Goal: Transaction & Acquisition: Purchase product/service

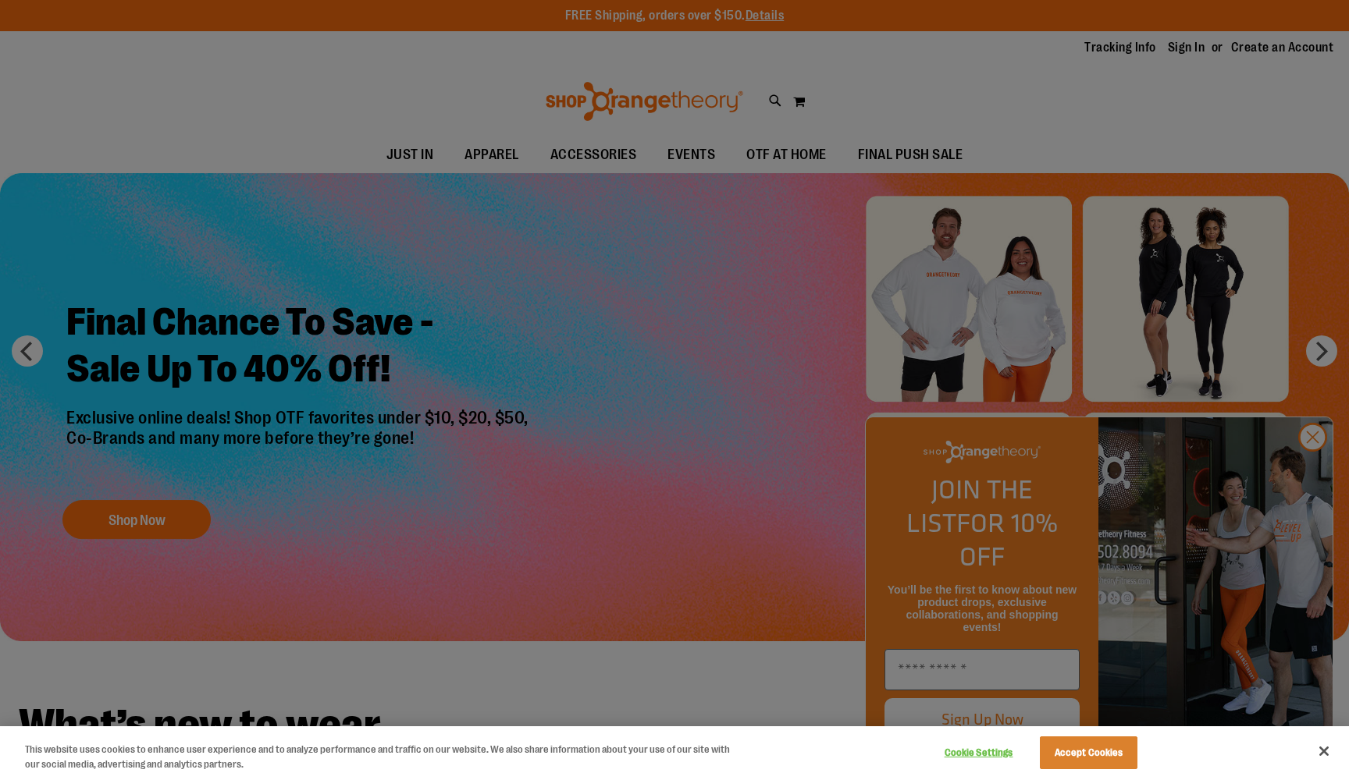
click at [1060, 750] on button "Accept Cookies" at bounding box center [1088, 753] width 98 height 33
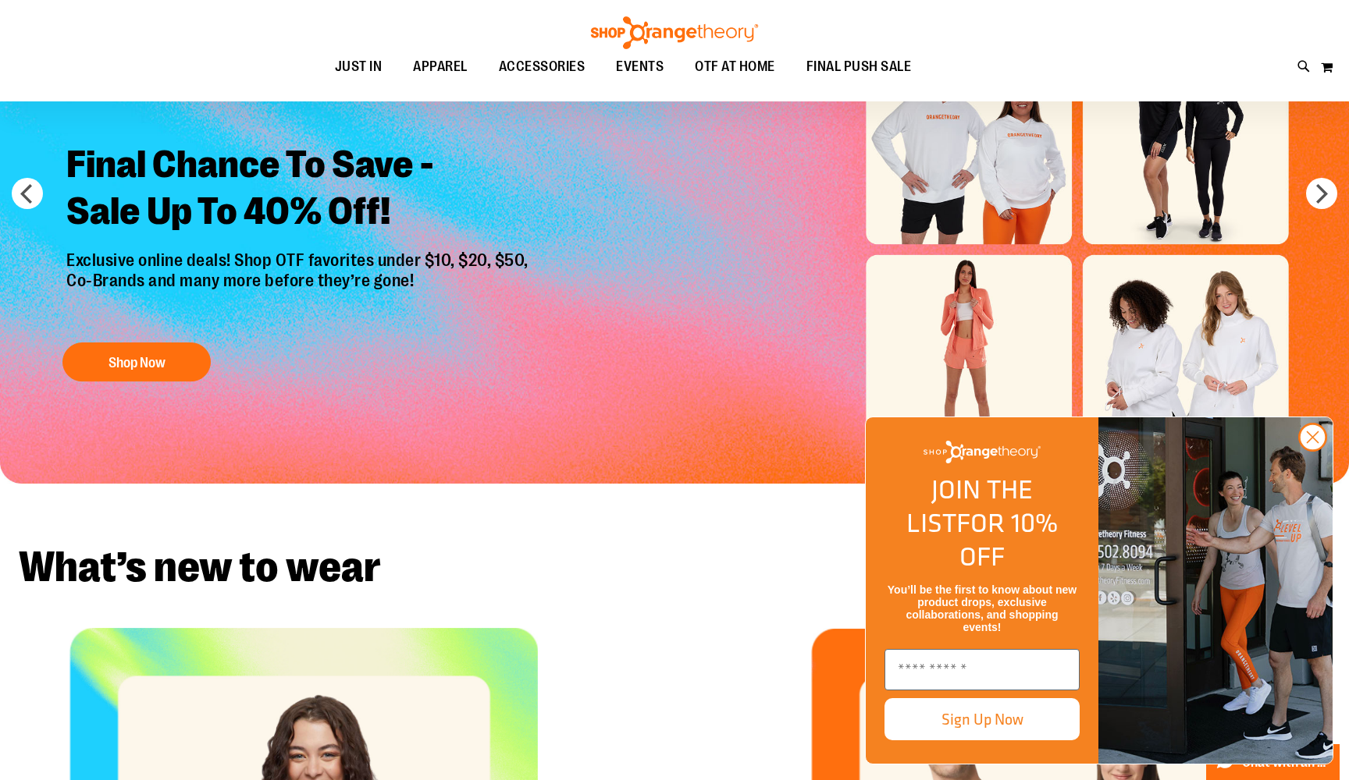
scroll to position [162, 0]
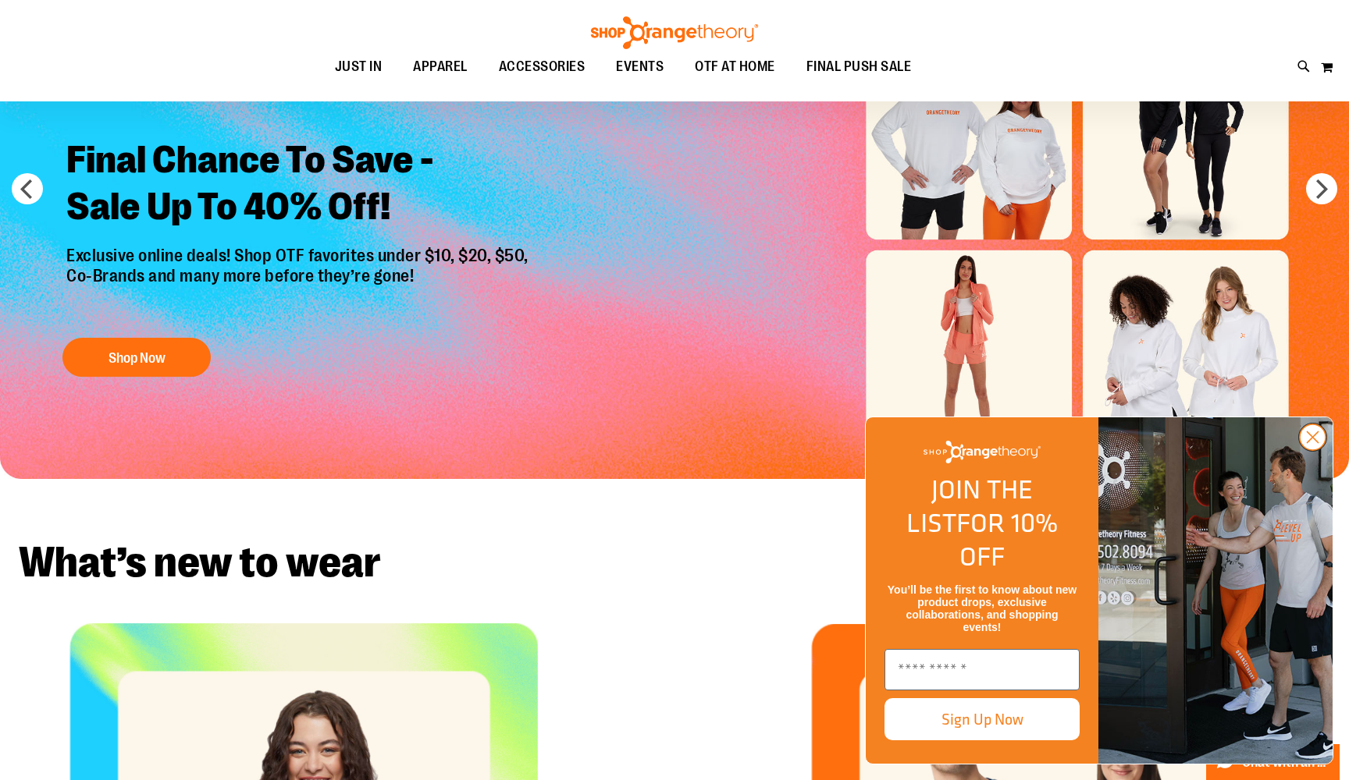
click at [1311, 443] on icon "Close dialog" at bounding box center [1312, 437] width 11 height 11
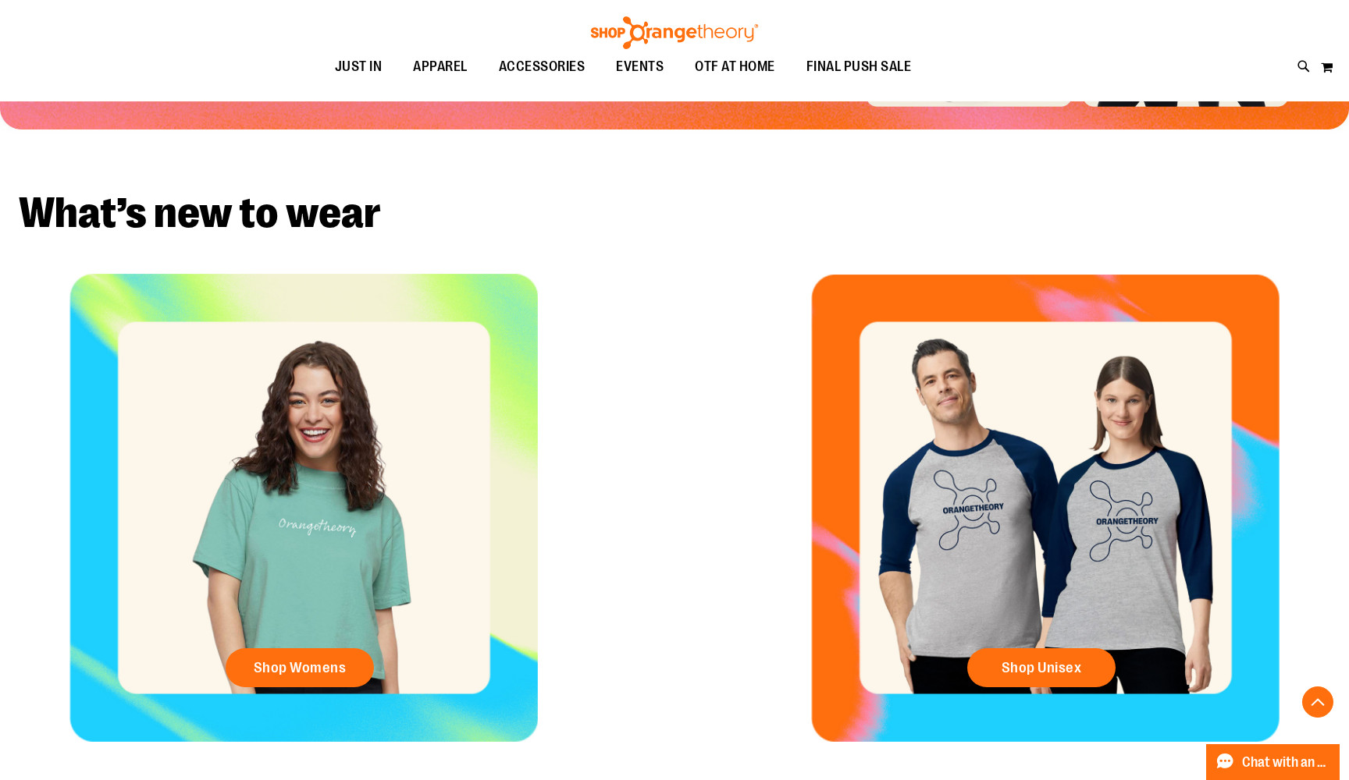
scroll to position [538, 0]
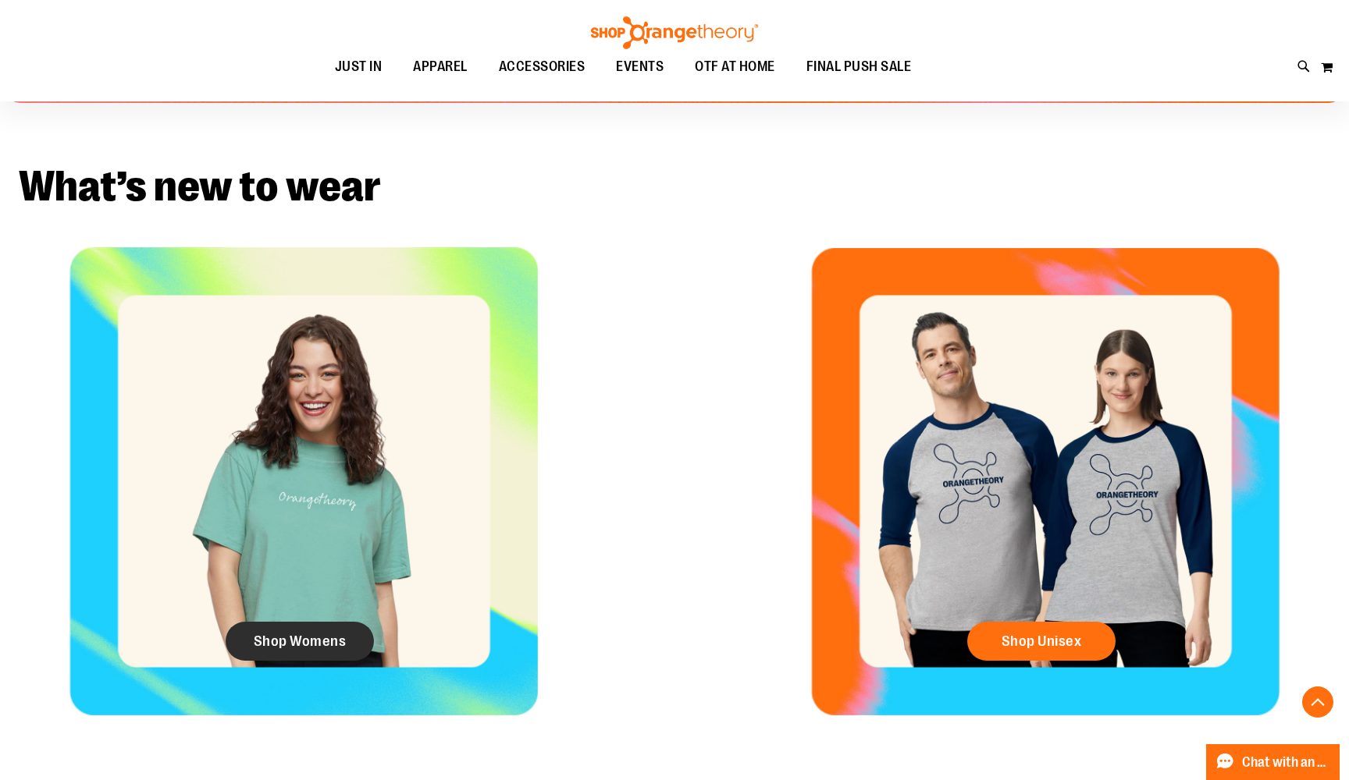
click at [352, 638] on link "Shop Womens" at bounding box center [300, 641] width 148 height 39
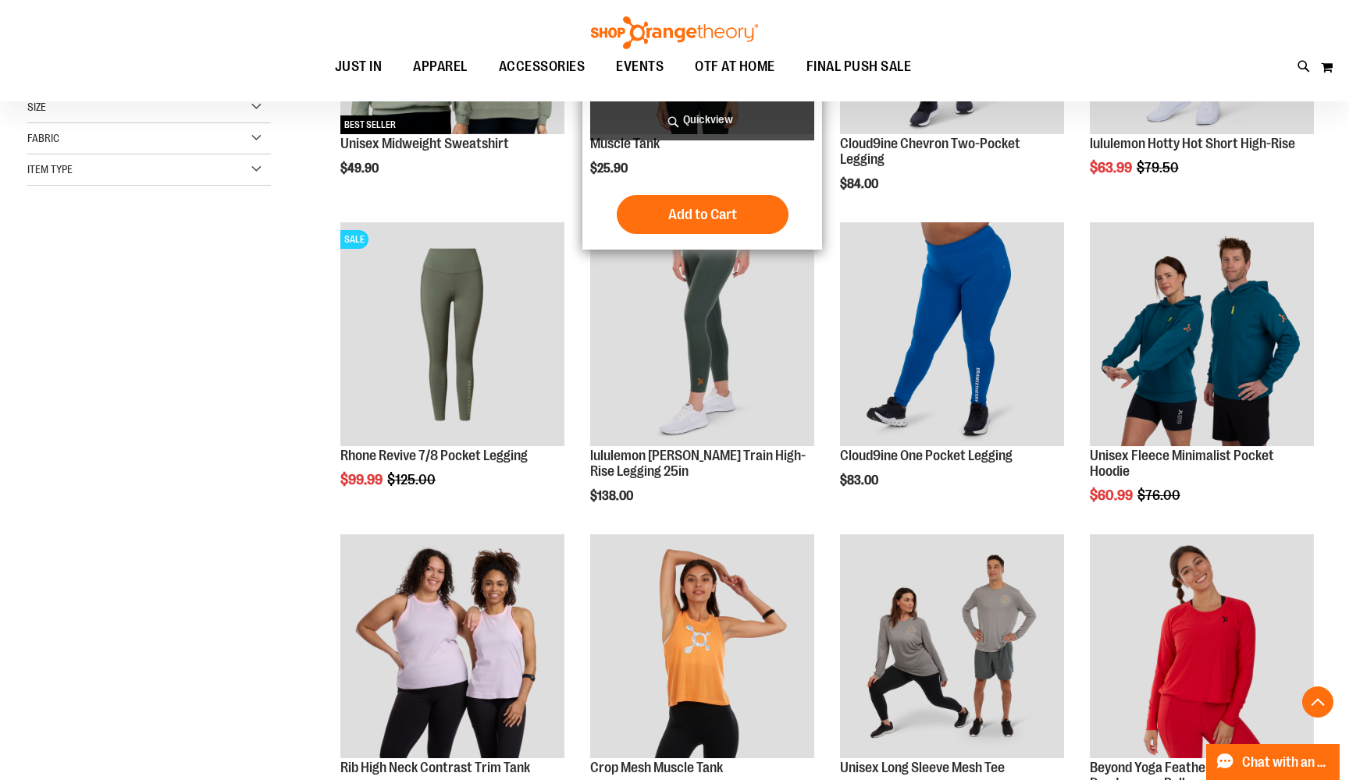
scroll to position [416, 0]
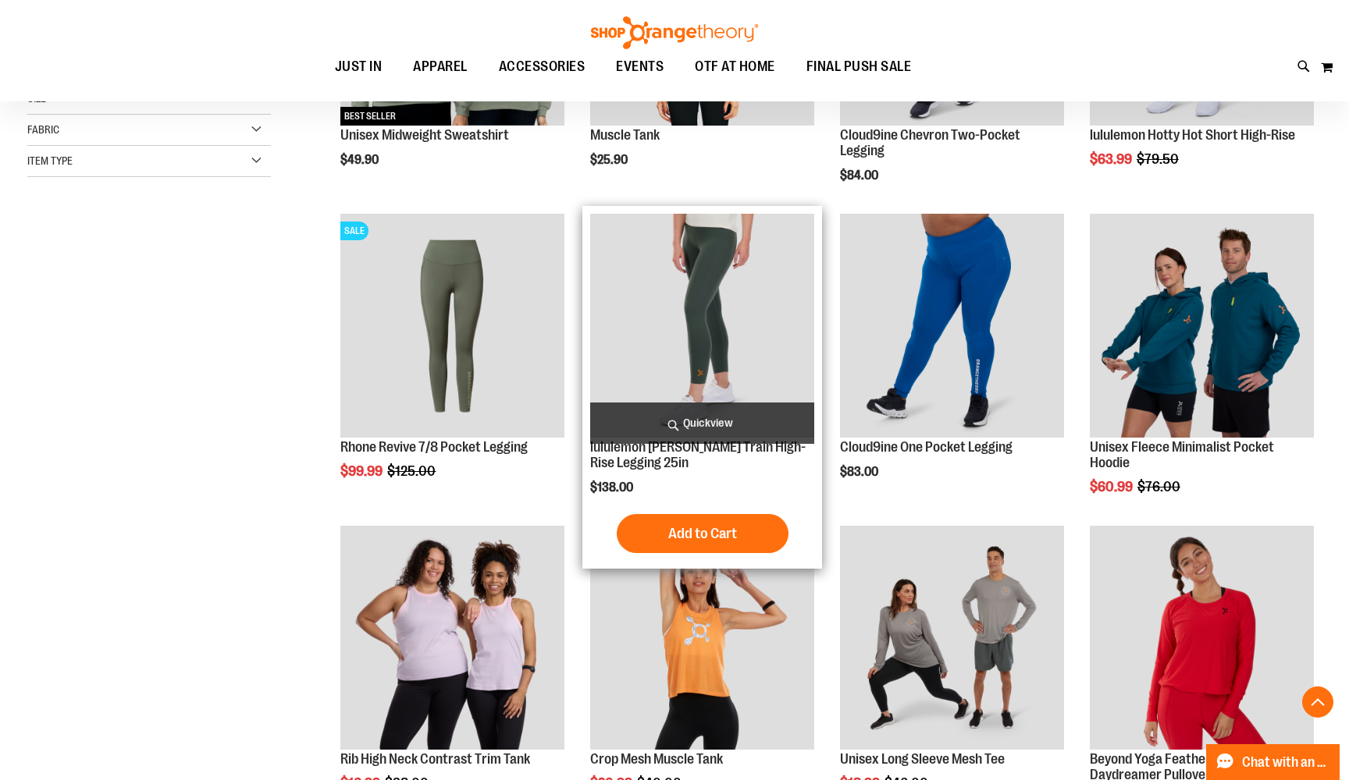
click at [758, 313] on img "product" at bounding box center [702, 326] width 224 height 224
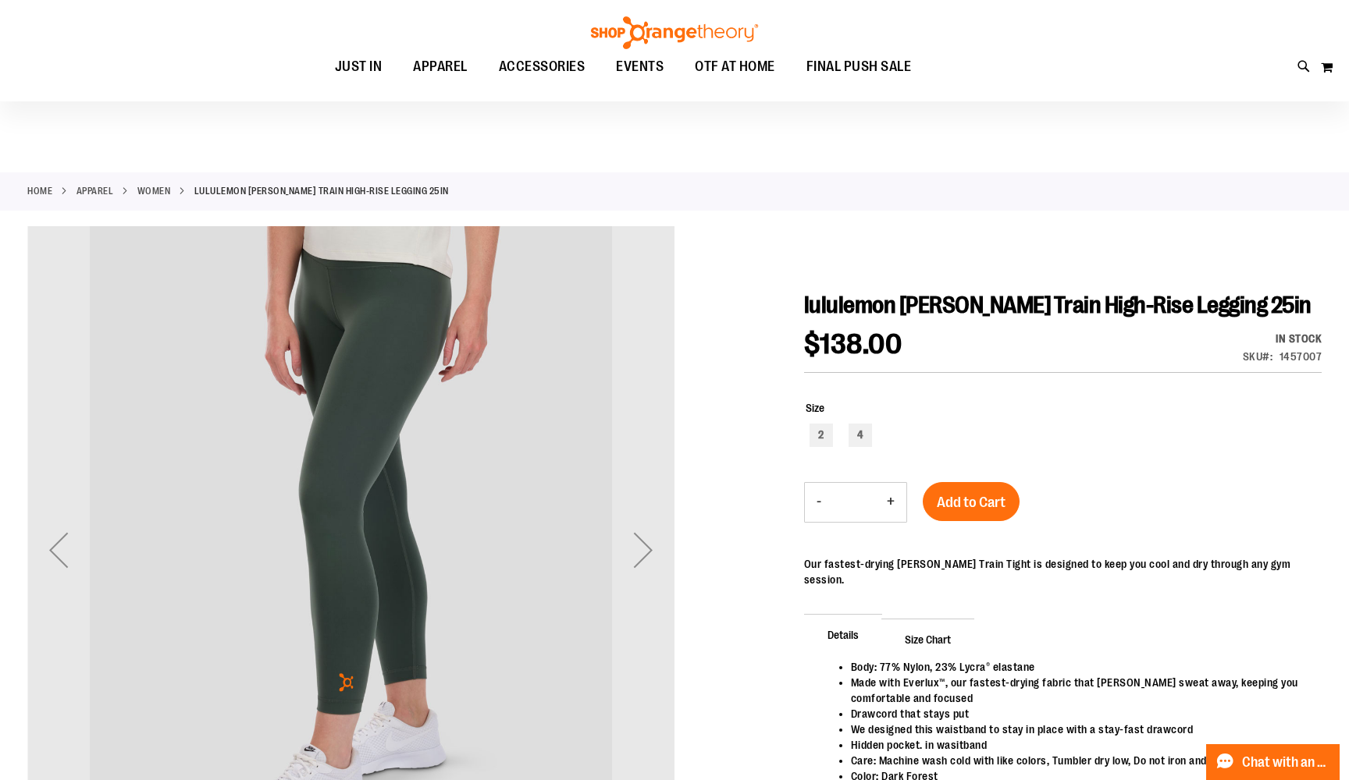
scroll to position [63, 0]
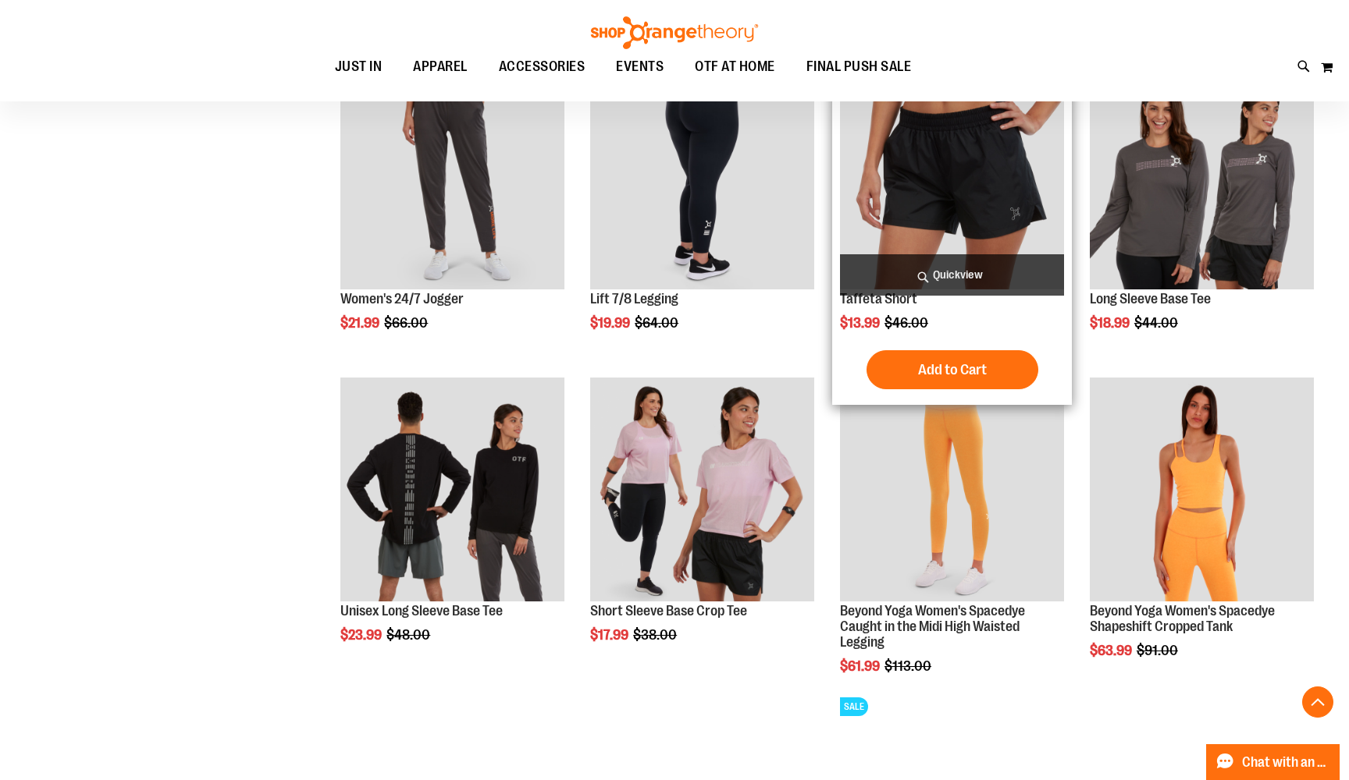
scroll to position [1021, 0]
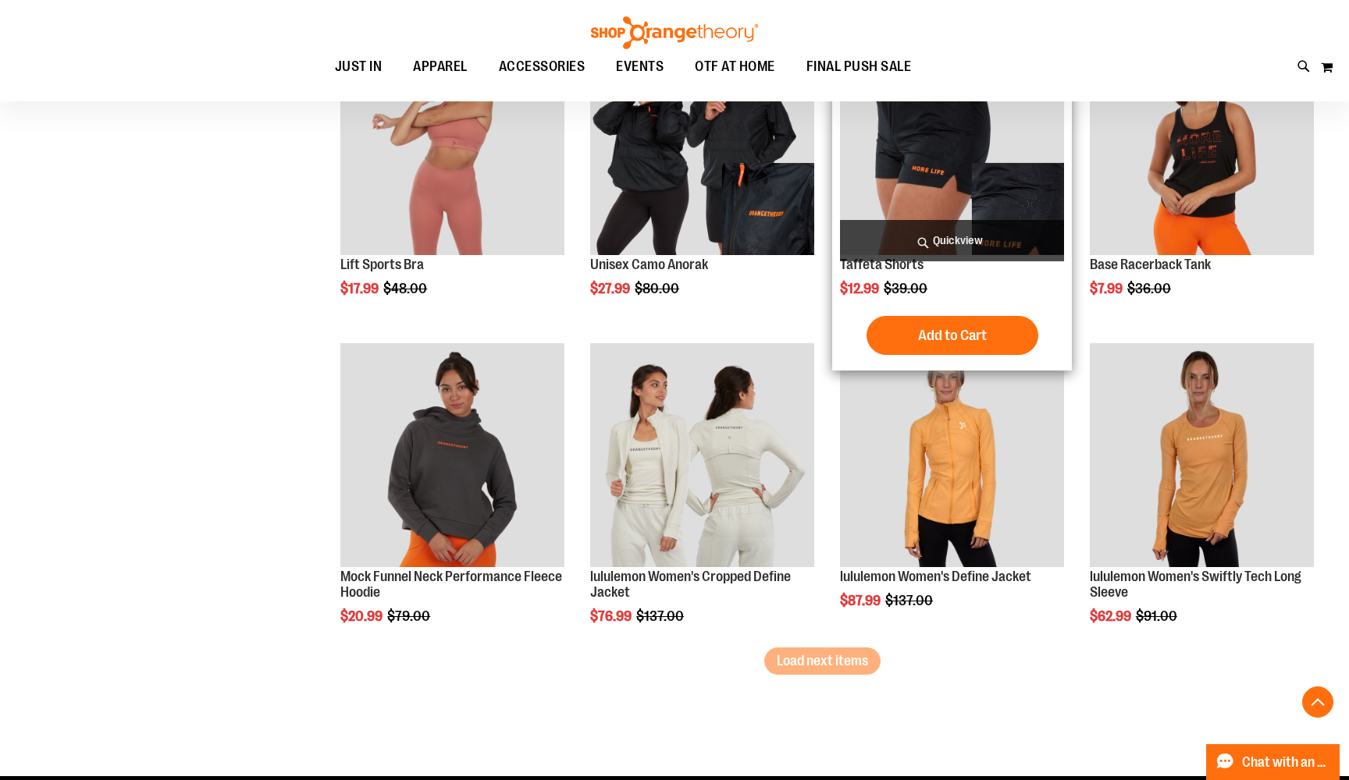
scroll to position [2308, 0]
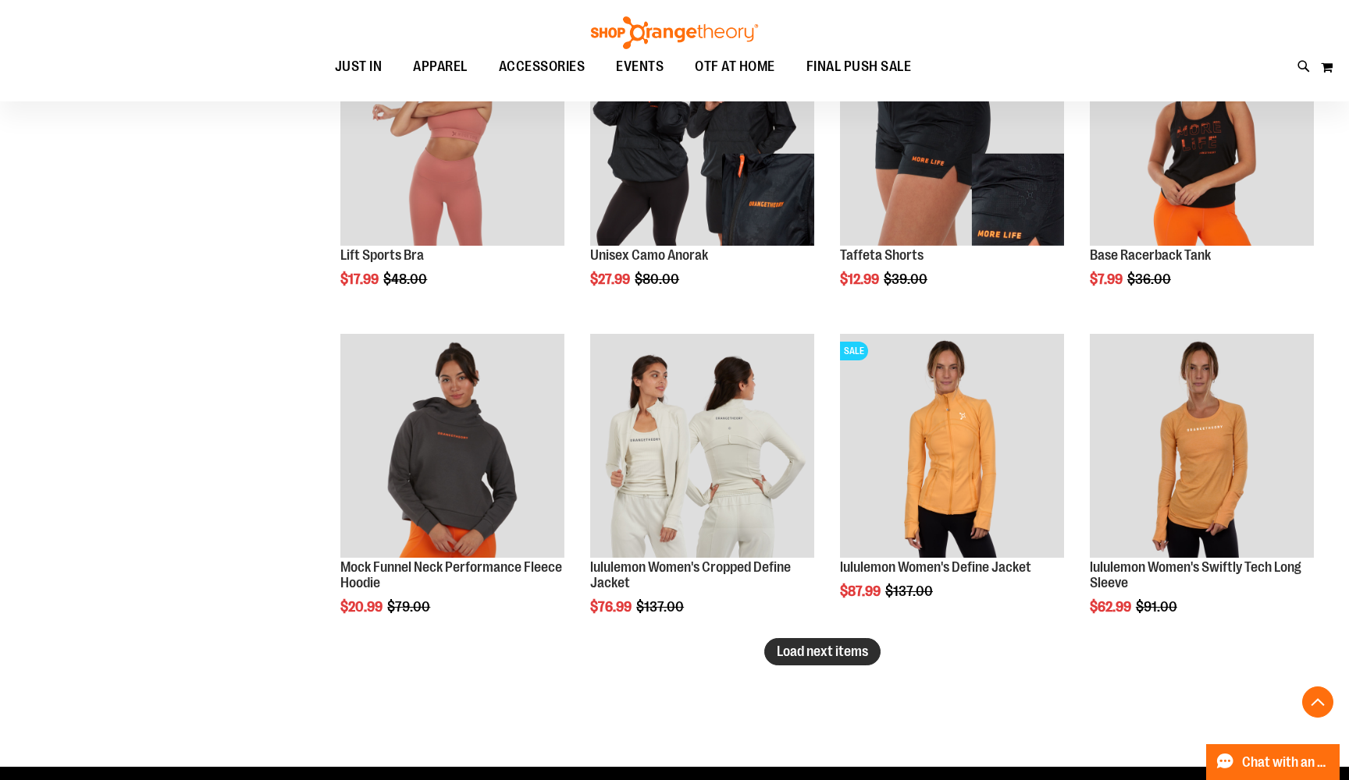
click at [855, 656] on span "Load next items" at bounding box center [821, 652] width 91 height 16
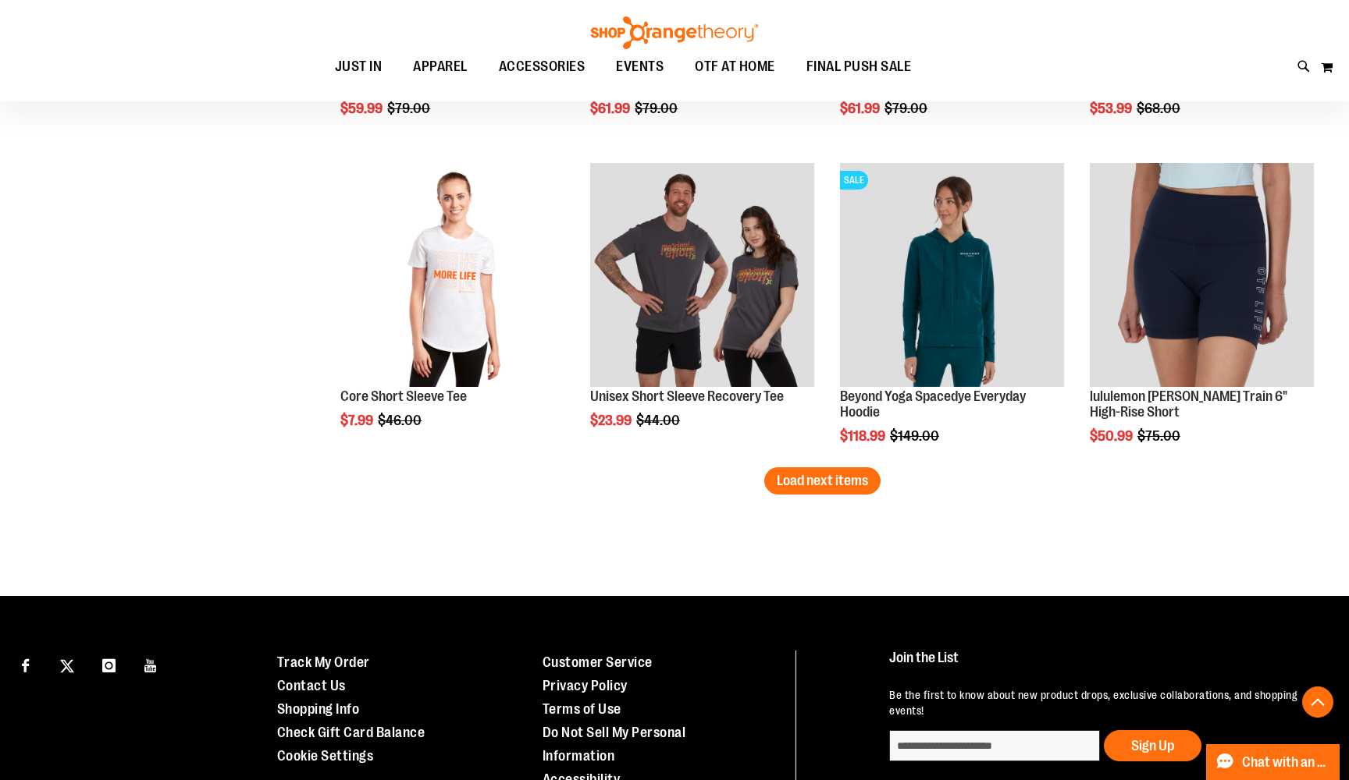
scroll to position [3435, 0]
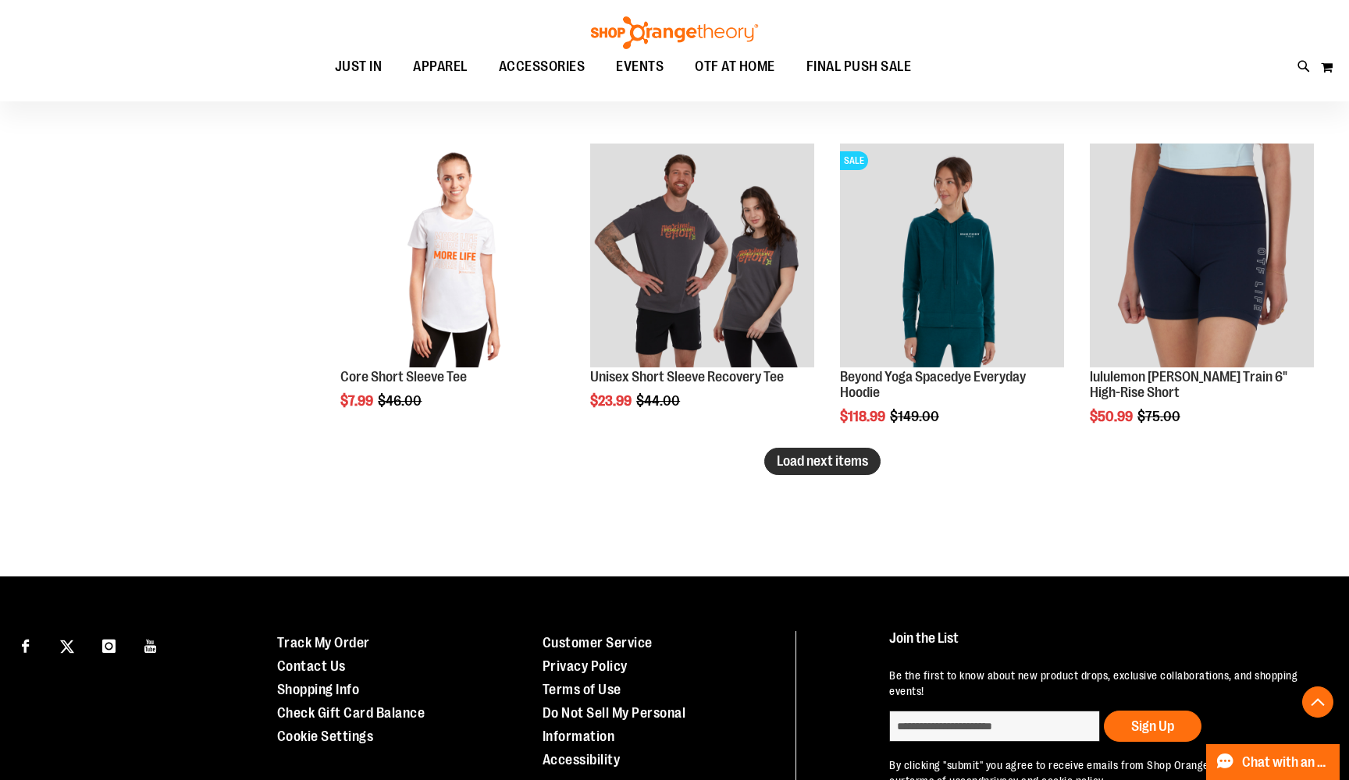
click at [806, 463] on span "Load next items" at bounding box center [821, 461] width 91 height 16
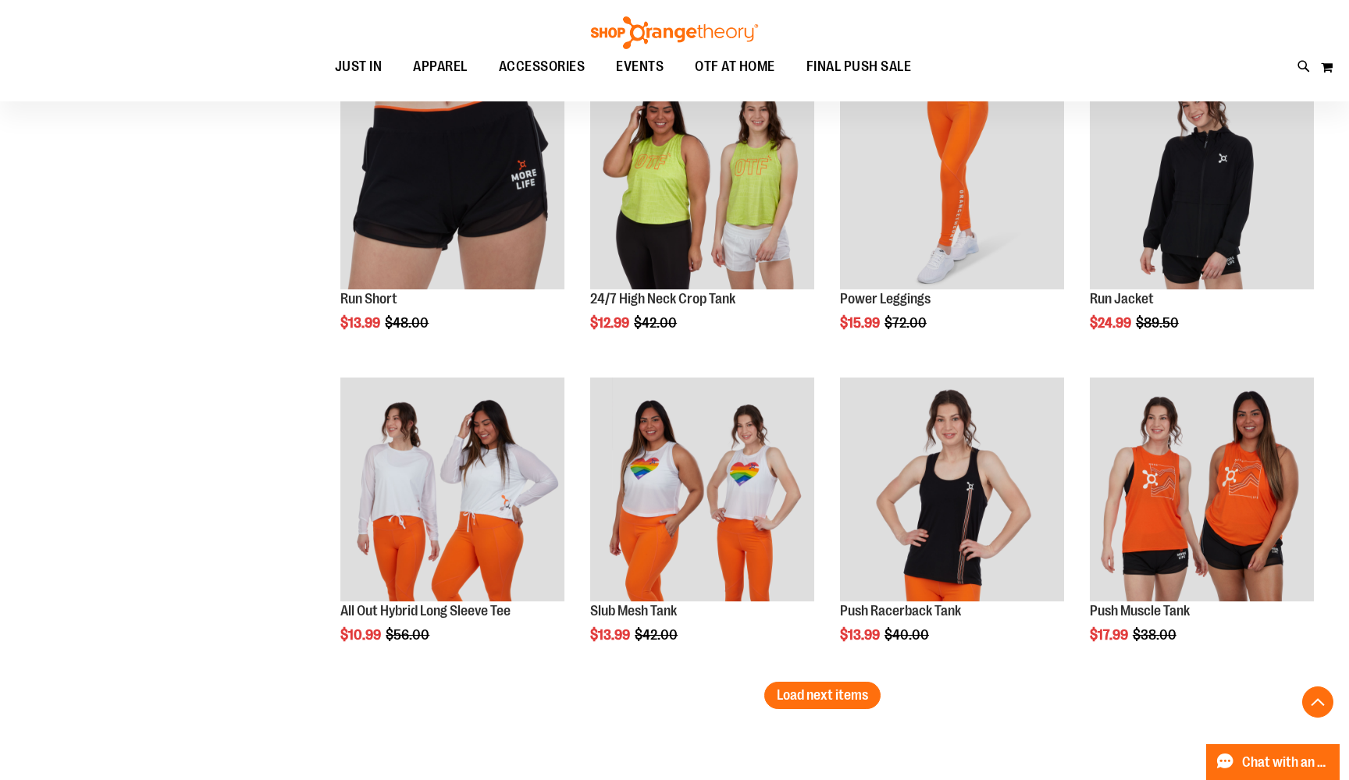
scroll to position [4139, 0]
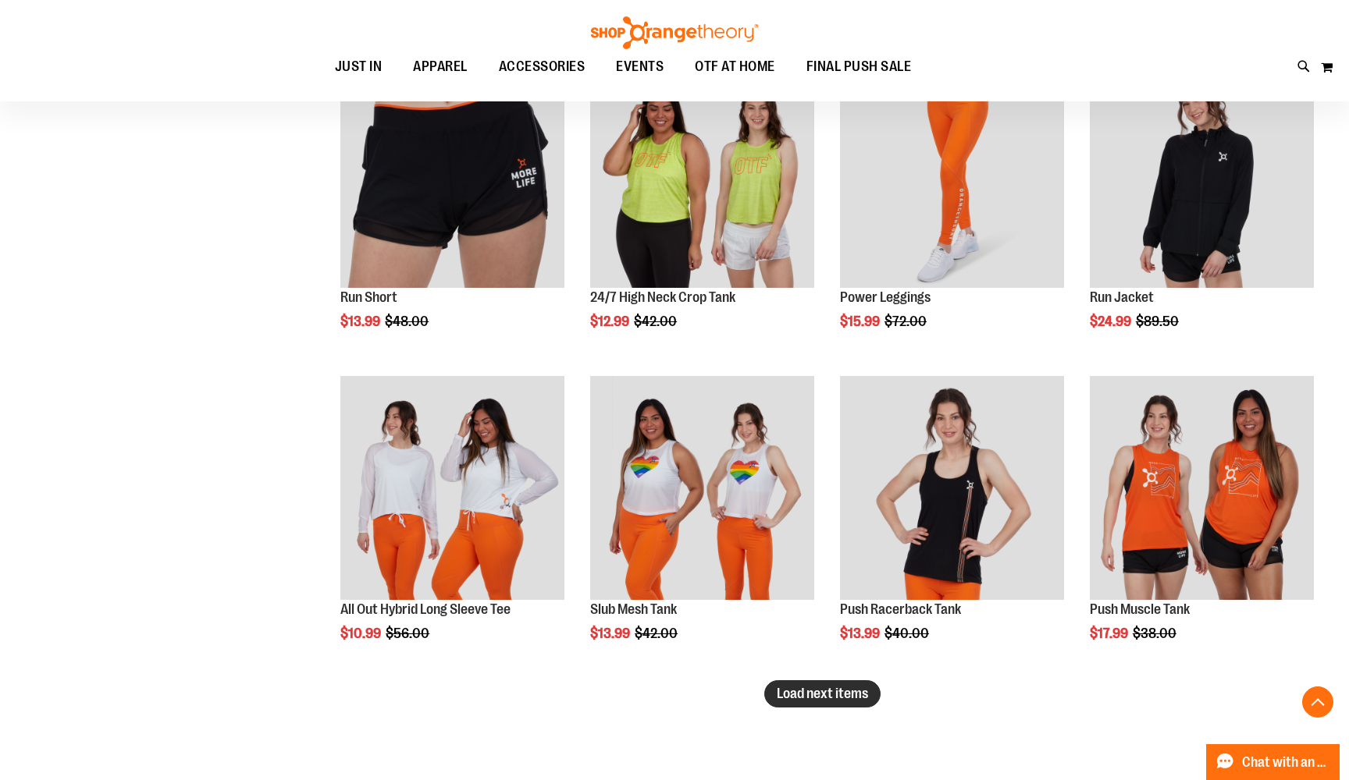
click at [852, 699] on span "Load next items" at bounding box center [821, 694] width 91 height 16
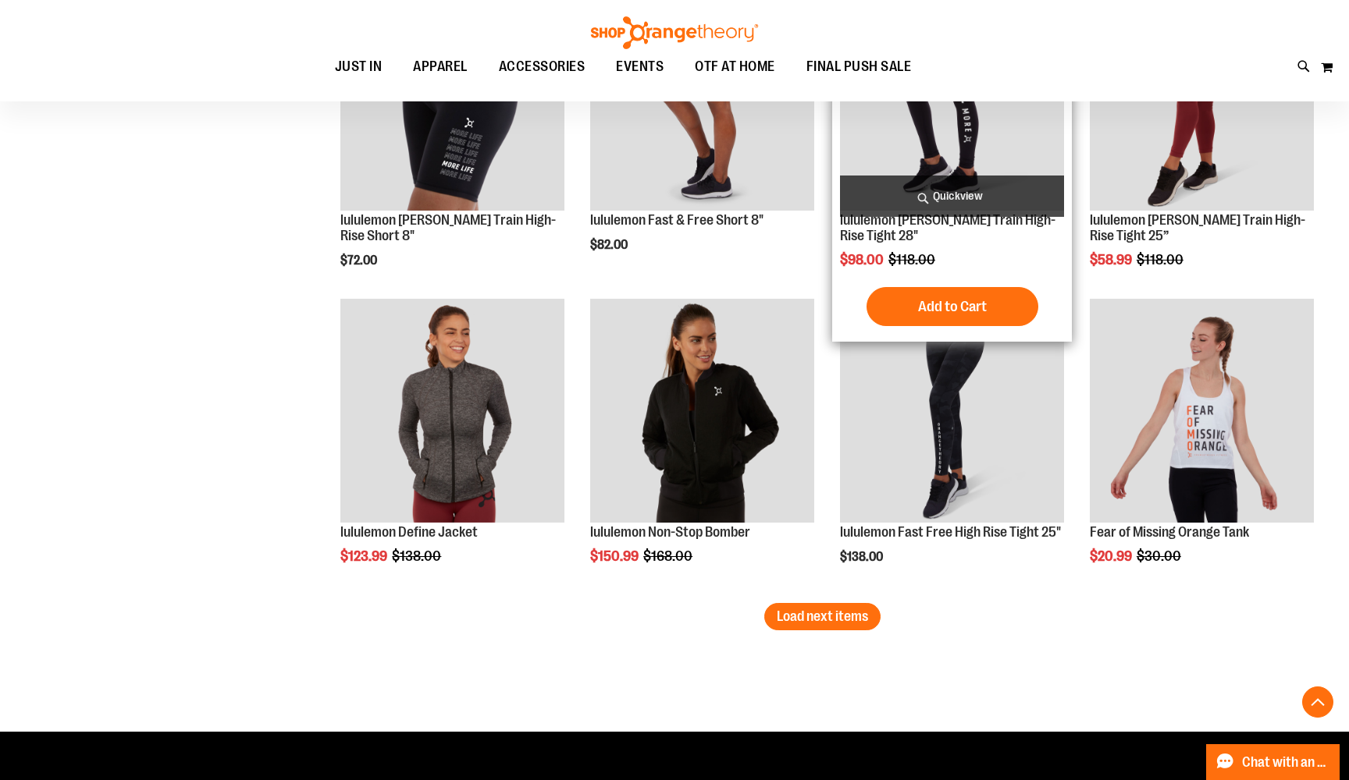
scroll to position [5162, 0]
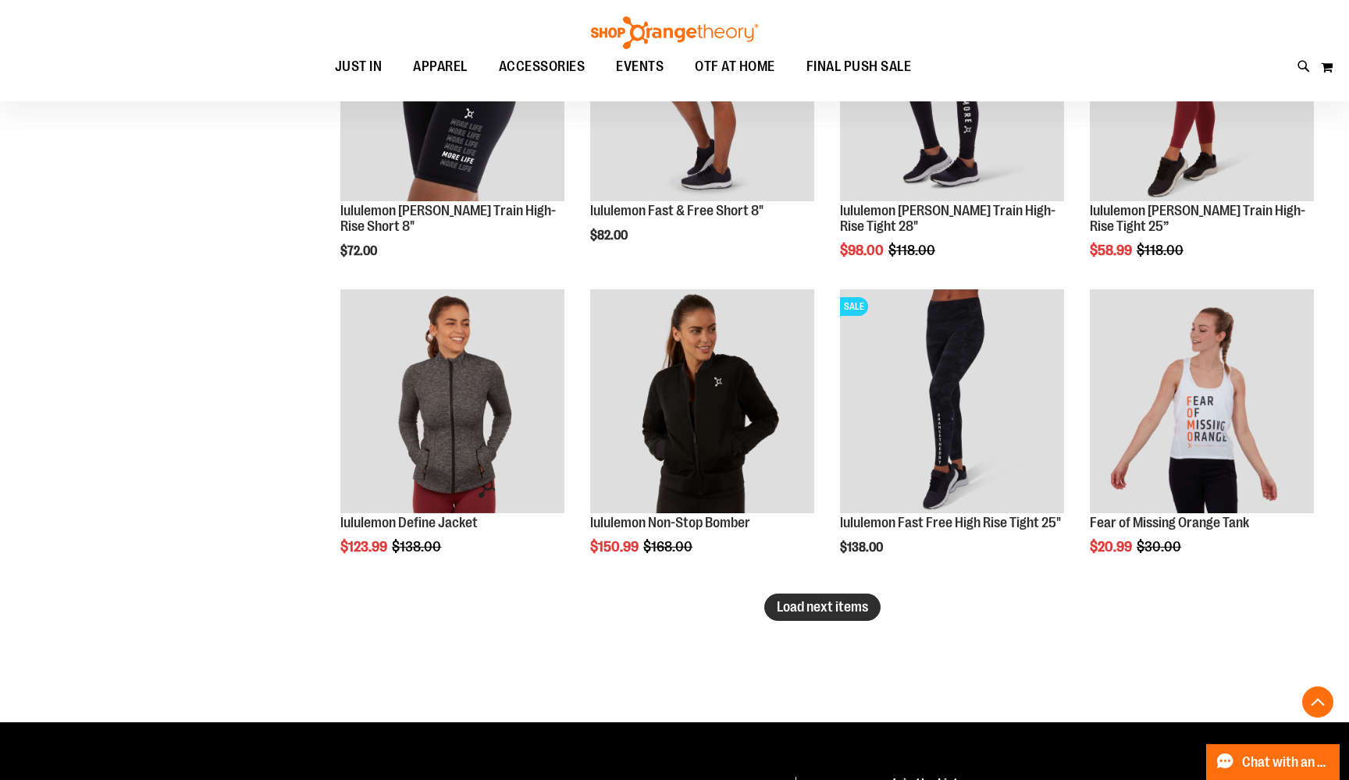
click at [840, 611] on span "Load next items" at bounding box center [821, 607] width 91 height 16
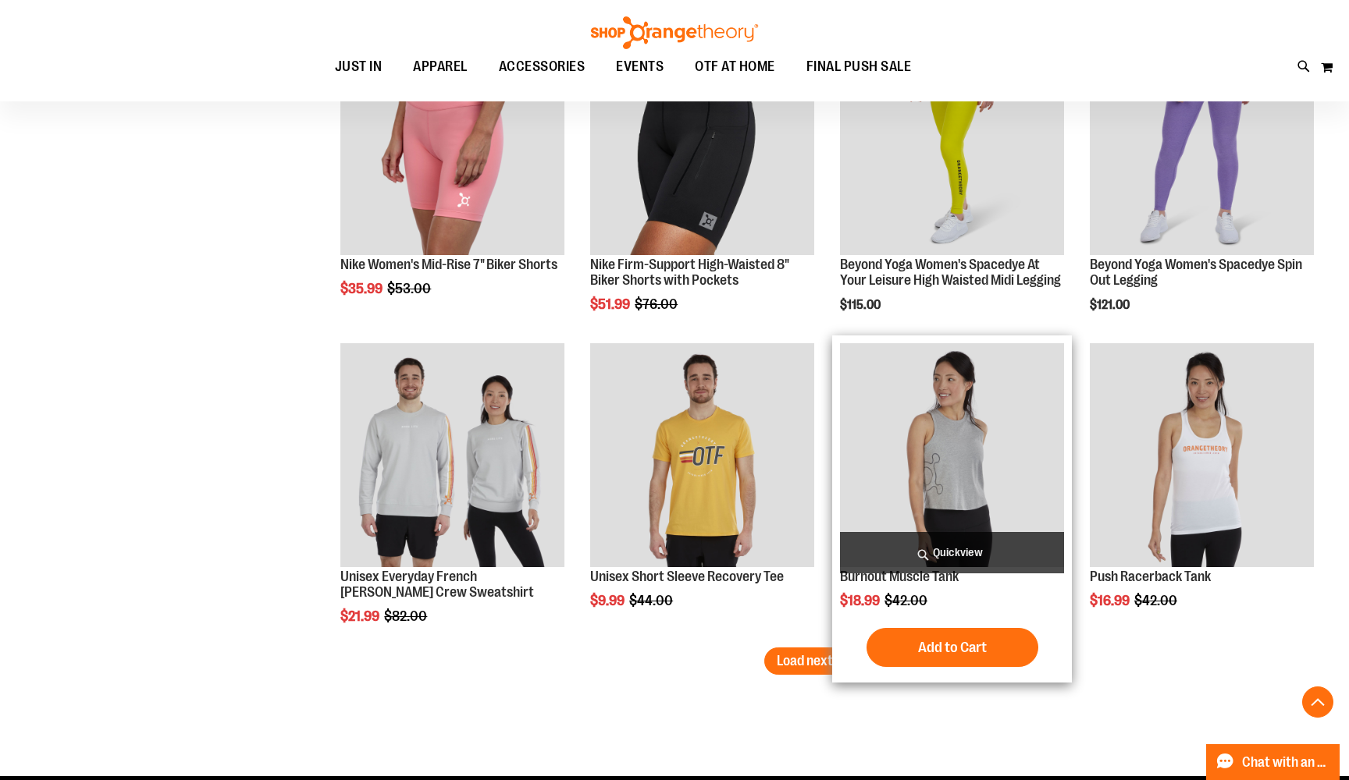
scroll to position [6050, 0]
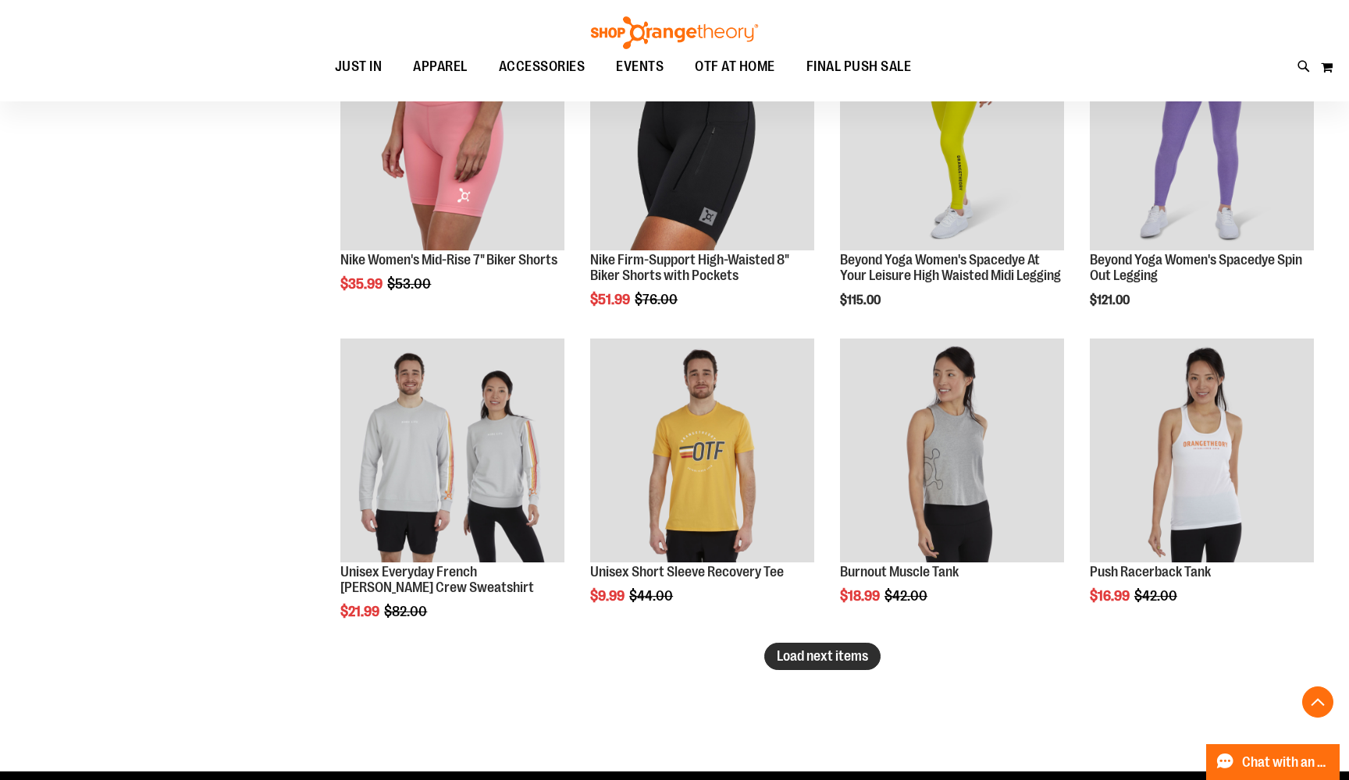
click at [797, 662] on span "Load next items" at bounding box center [821, 657] width 91 height 16
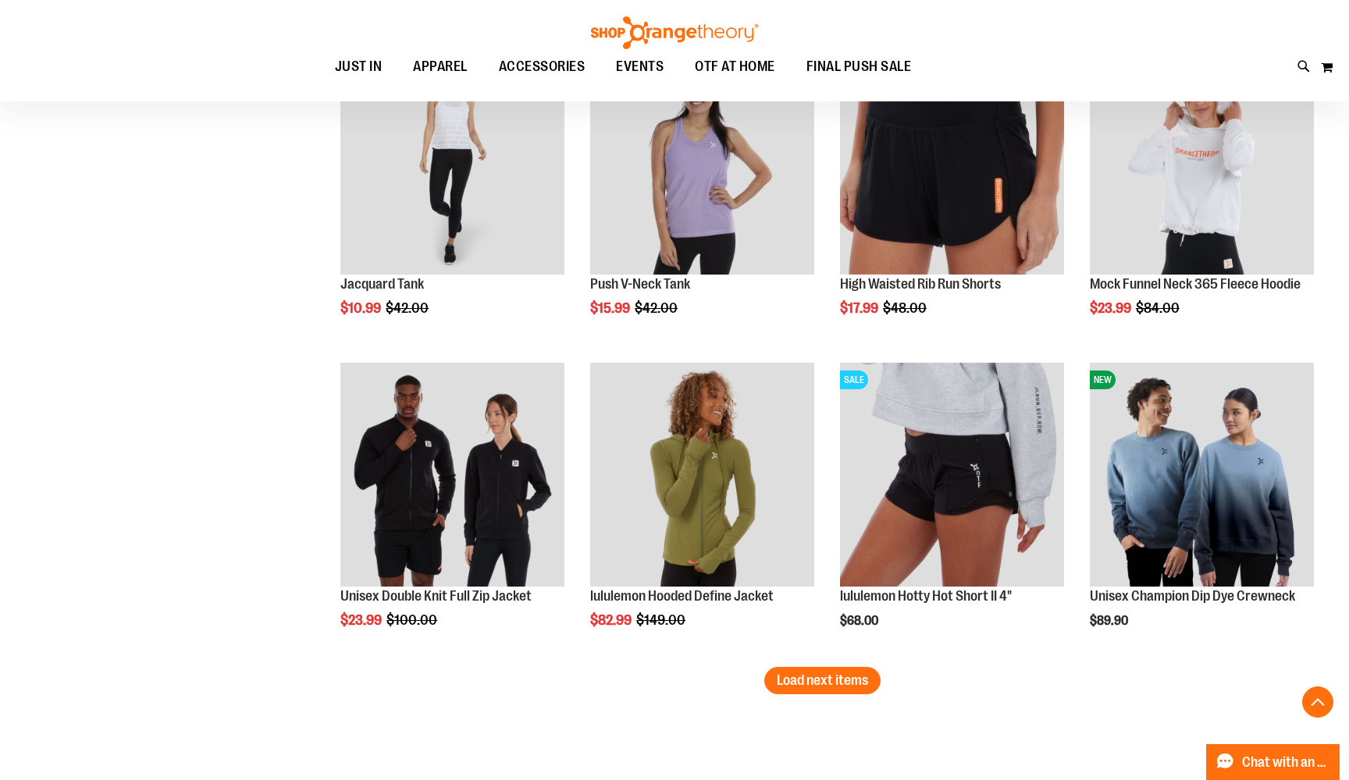
scroll to position [7258, 0]
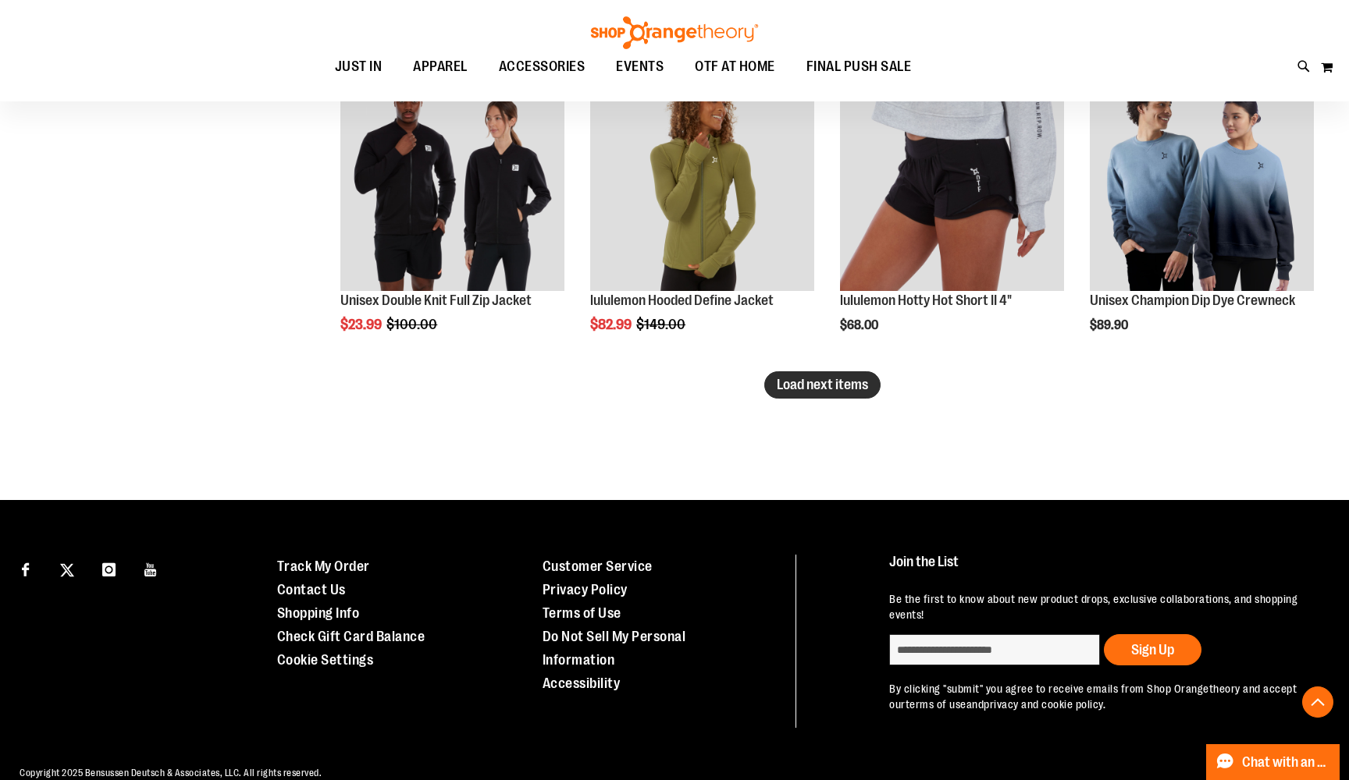
click at [863, 378] on span "Load next items" at bounding box center [821, 385] width 91 height 16
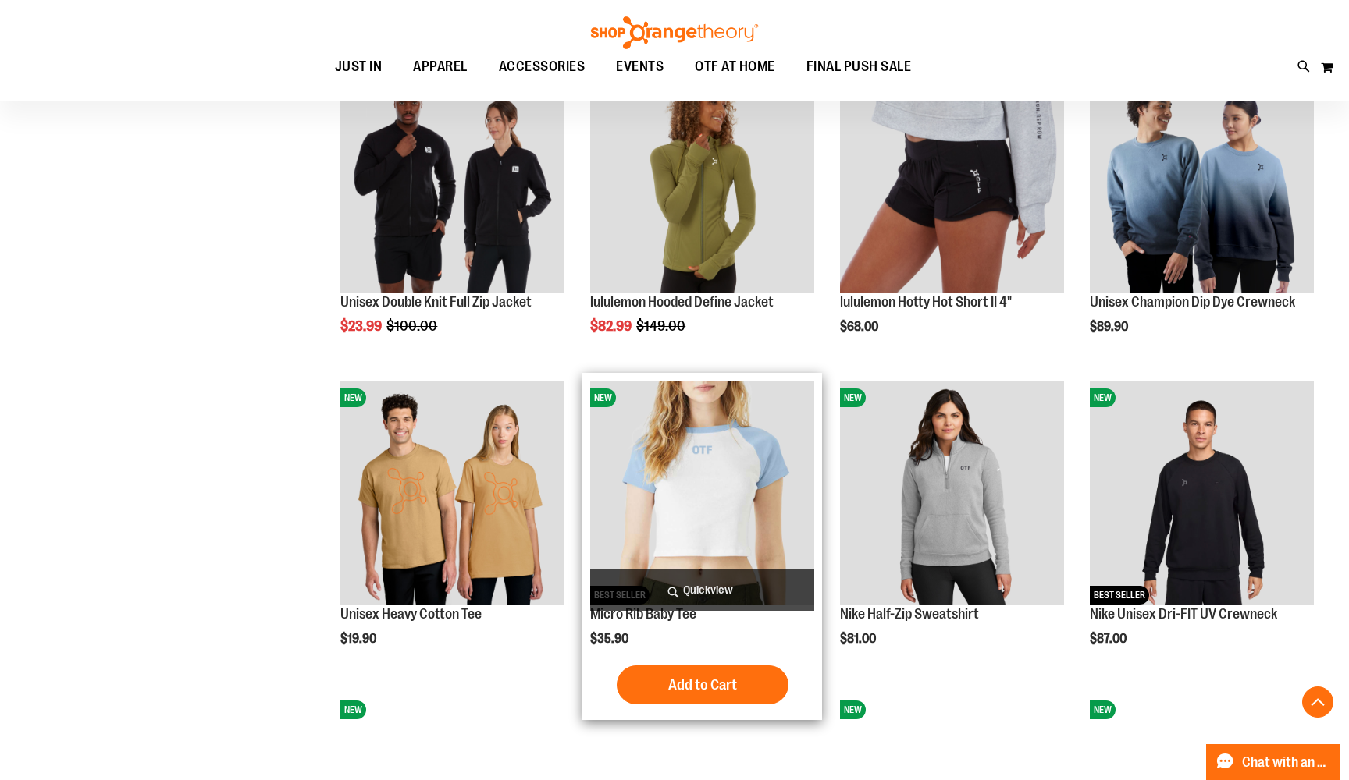
click at [720, 465] on img "product" at bounding box center [702, 493] width 224 height 224
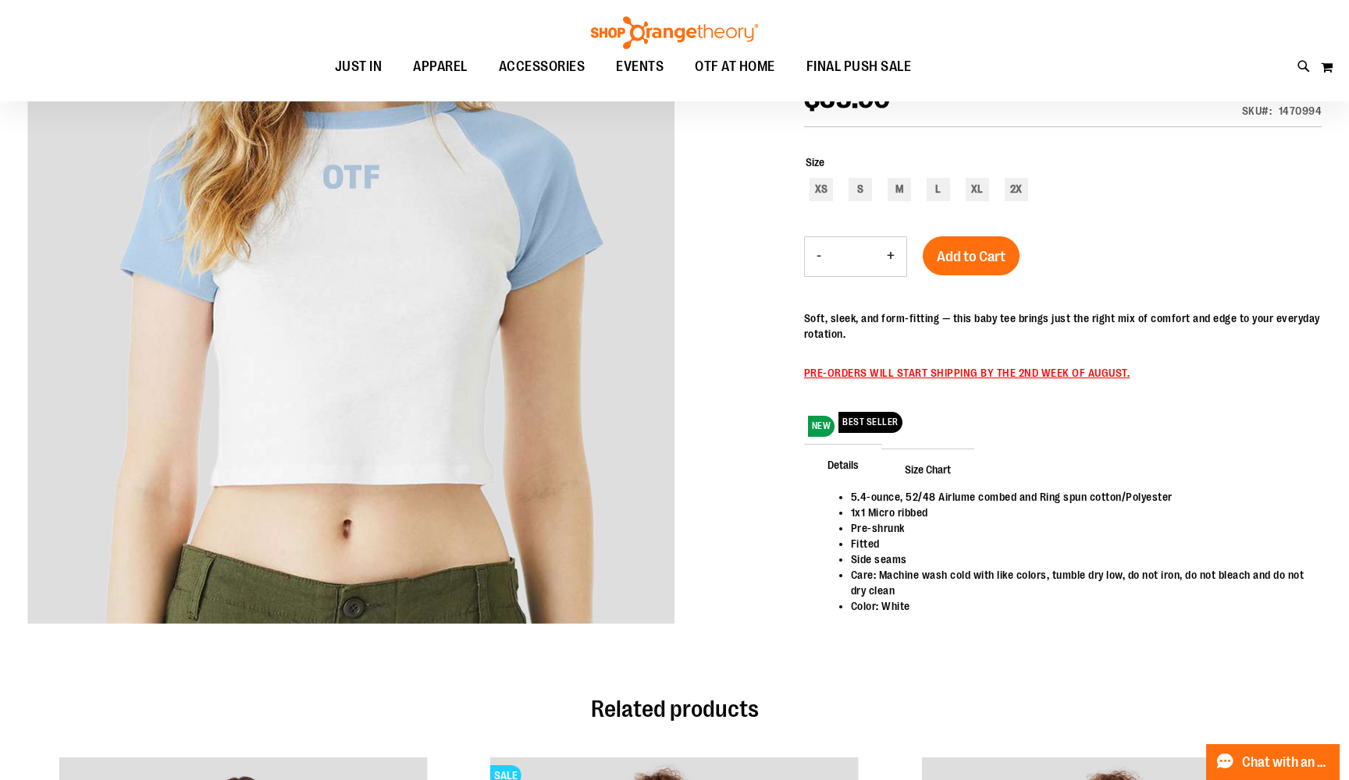
scroll to position [123, 0]
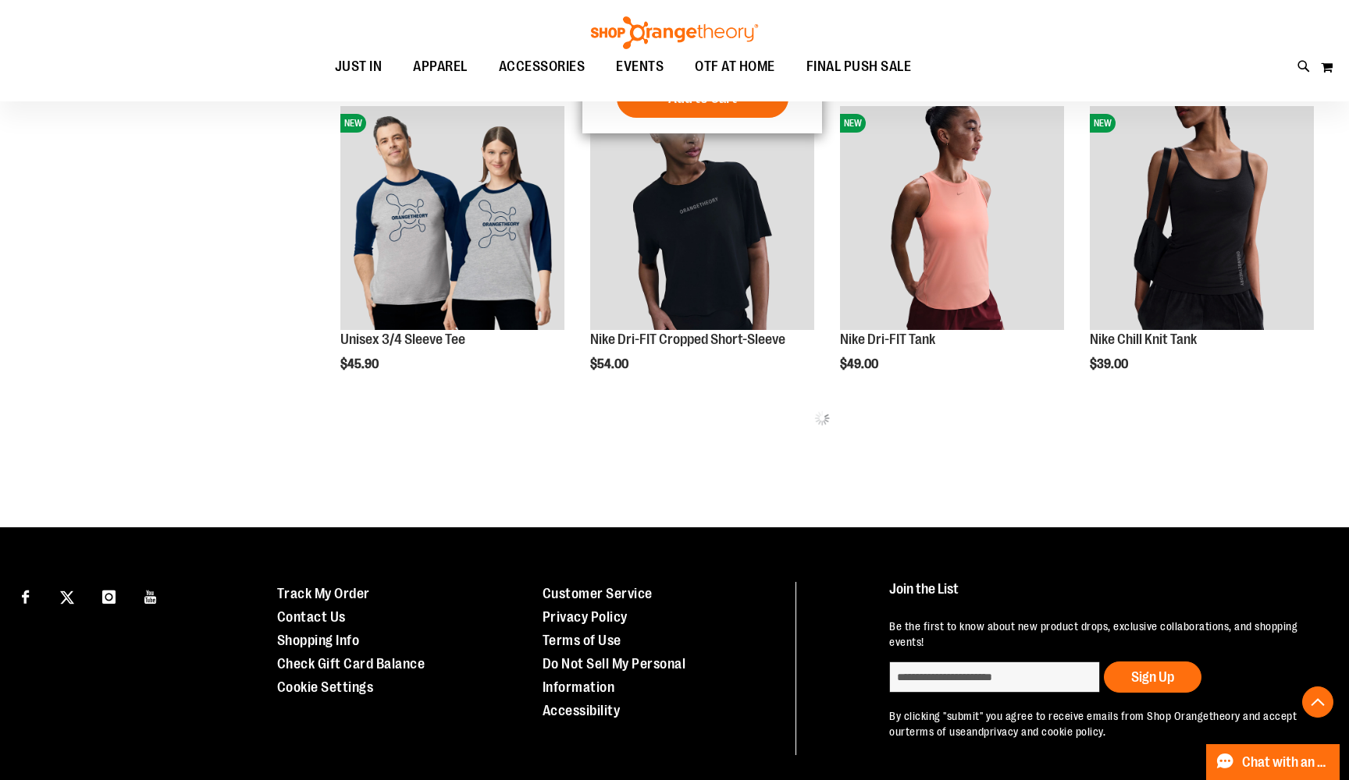
scroll to position [676, 0]
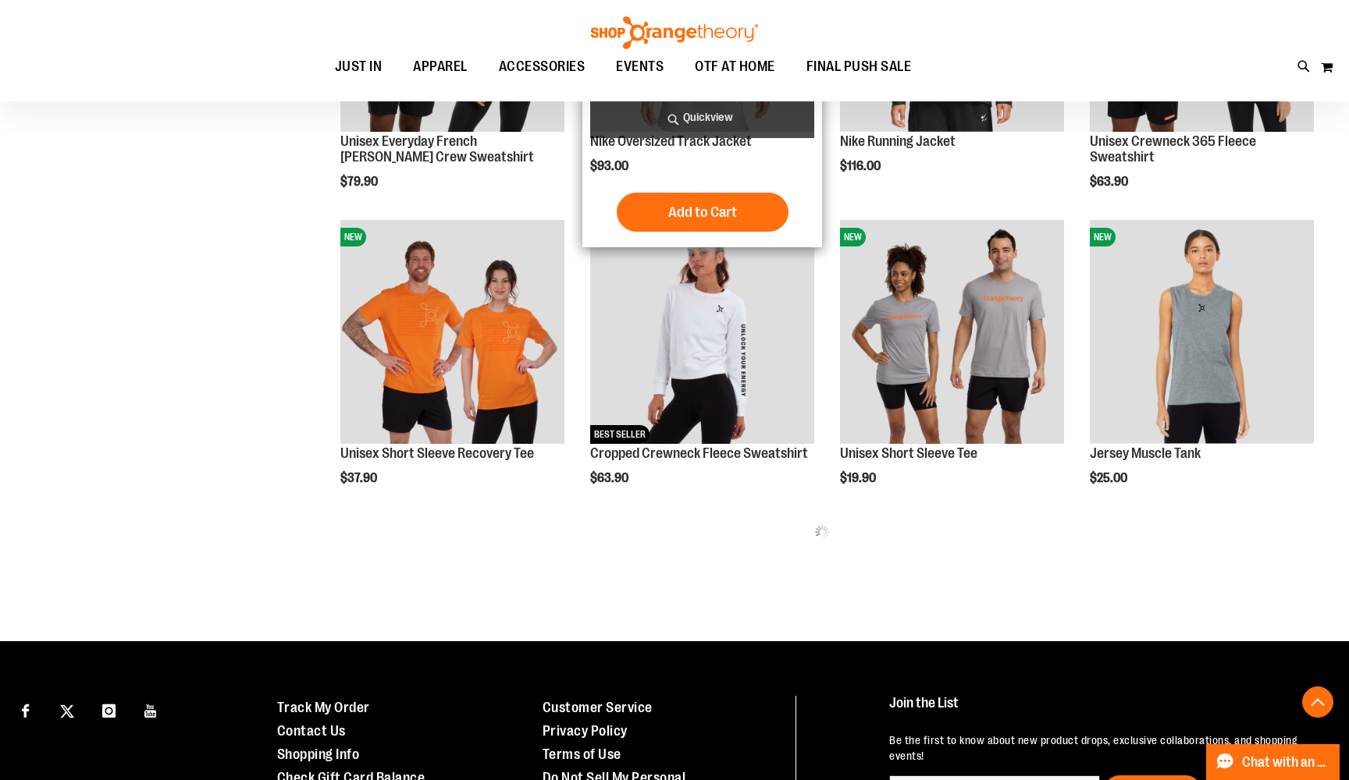
scroll to position [1488, 0]
